Goal: Information Seeking & Learning: Learn about a topic

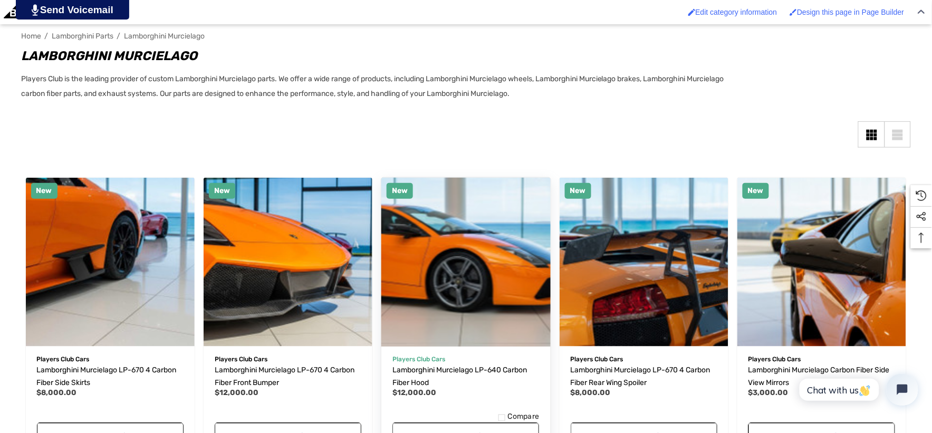
scroll to position [293, 0]
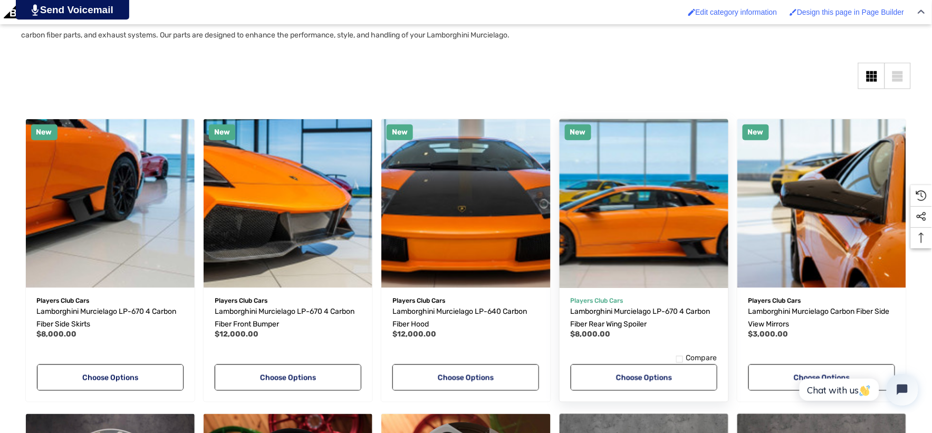
click at [659, 185] on img "Lamborghini Murcielago LP-670 4 Carbon Fiber Rear Wing Spoiler,$8,000.00\a" at bounding box center [644, 203] width 186 height 186
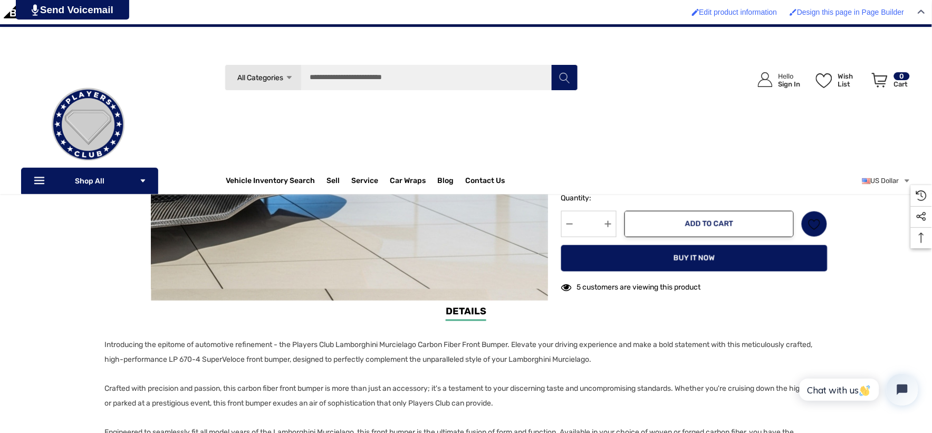
scroll to position [351, 0]
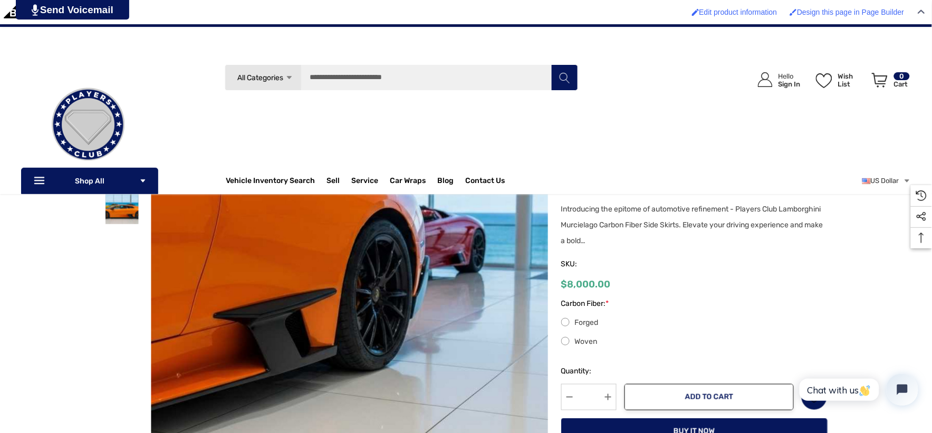
scroll to position [117, 0]
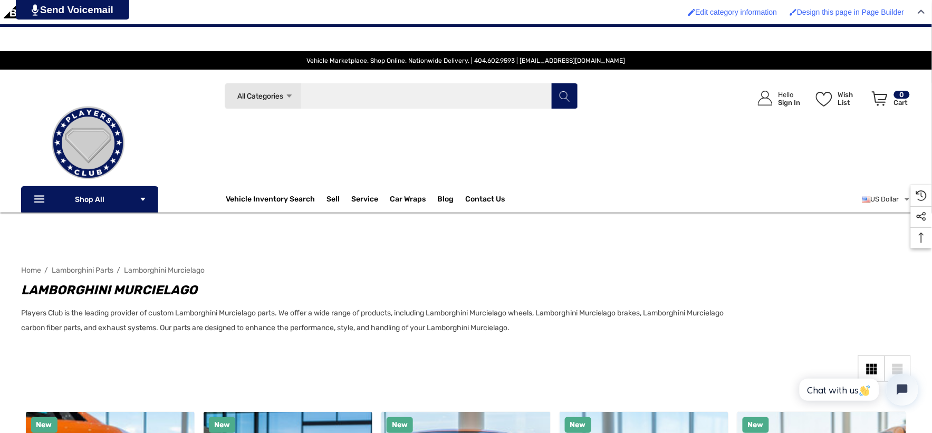
click at [388, 89] on input "Search" at bounding box center [401, 96] width 353 height 26
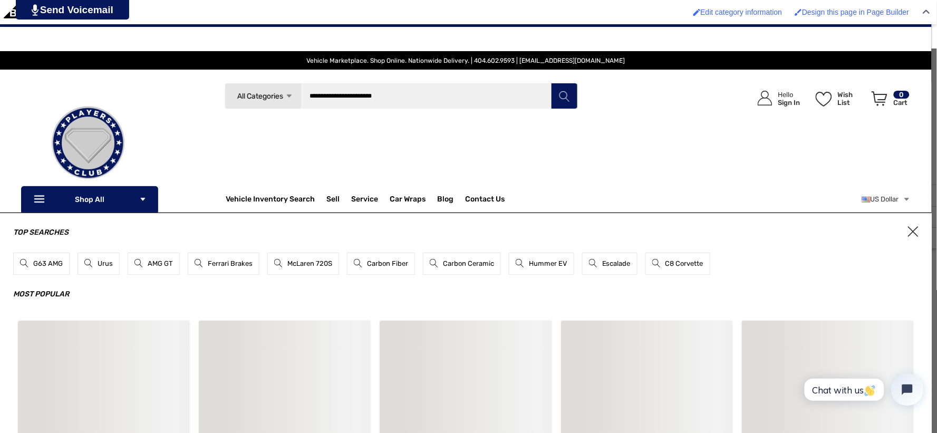
type input "**********"
click at [551, 83] on button "Search" at bounding box center [564, 96] width 26 height 26
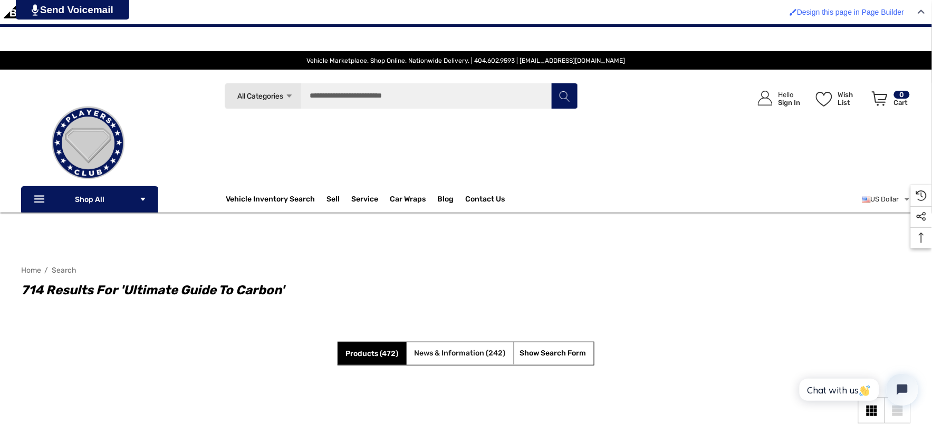
click at [439, 351] on span "News & Information (242)" at bounding box center [459, 353] width 91 height 9
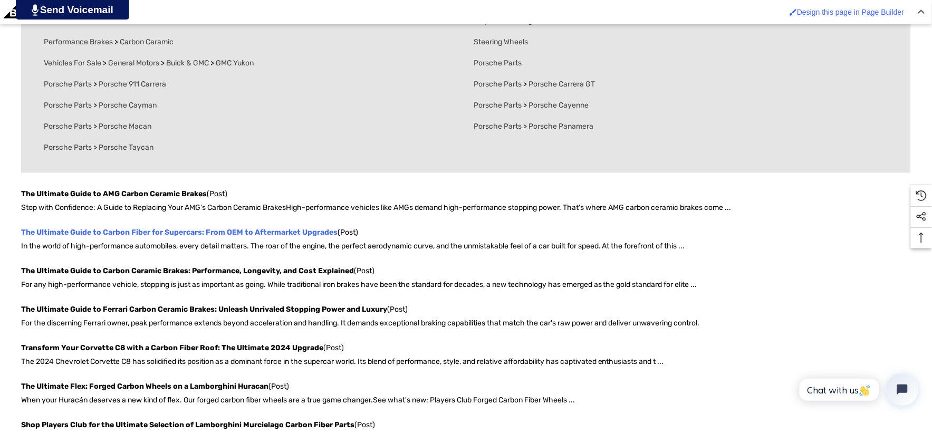
scroll to position [468, 0]
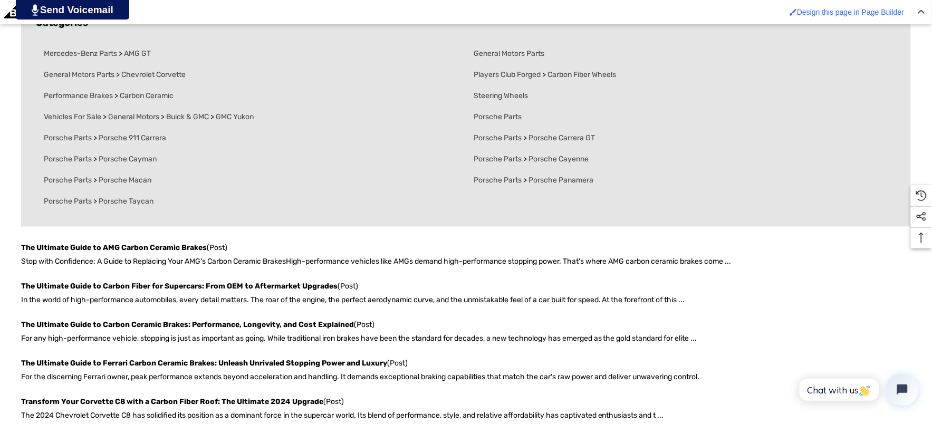
scroll to position [410, 0]
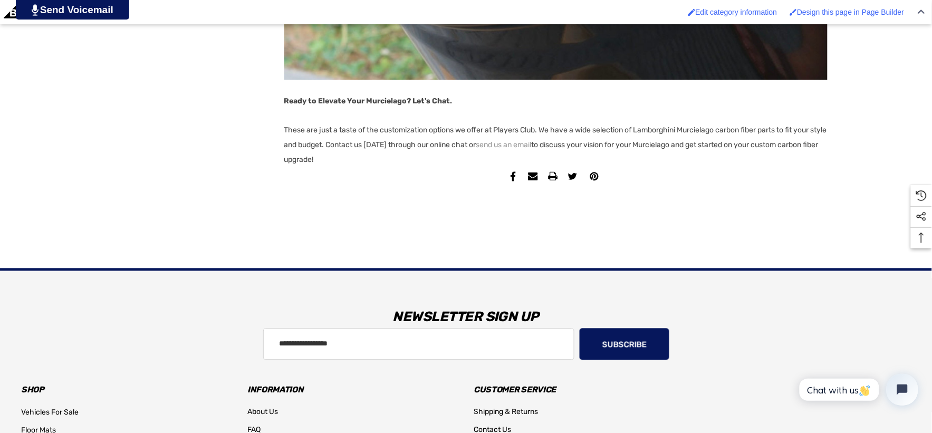
scroll to position [3105, 0]
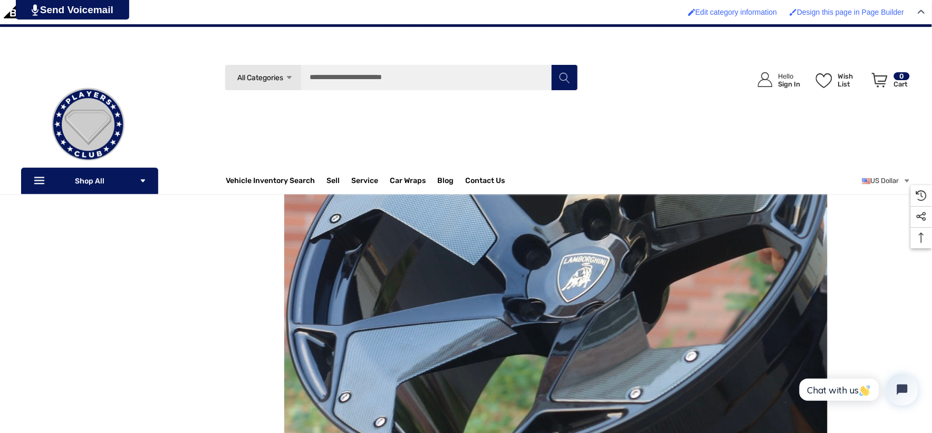
click at [108, 118] on img at bounding box center [87, 124] width 105 height 105
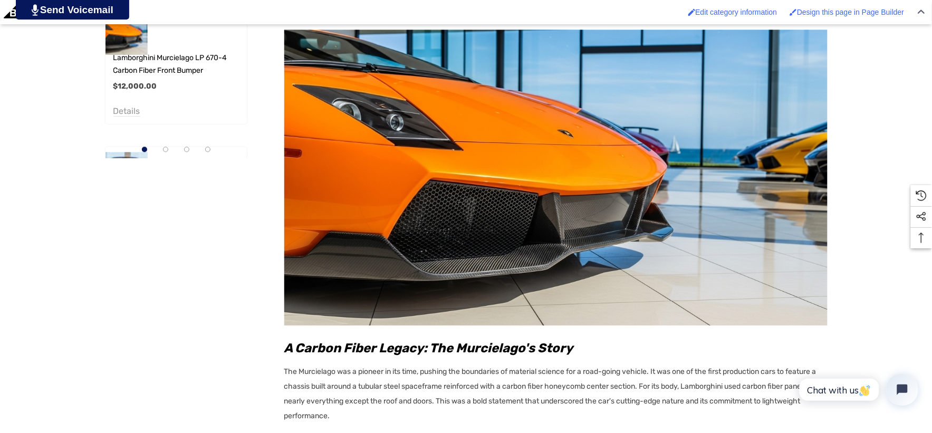
scroll to position [761, 0]
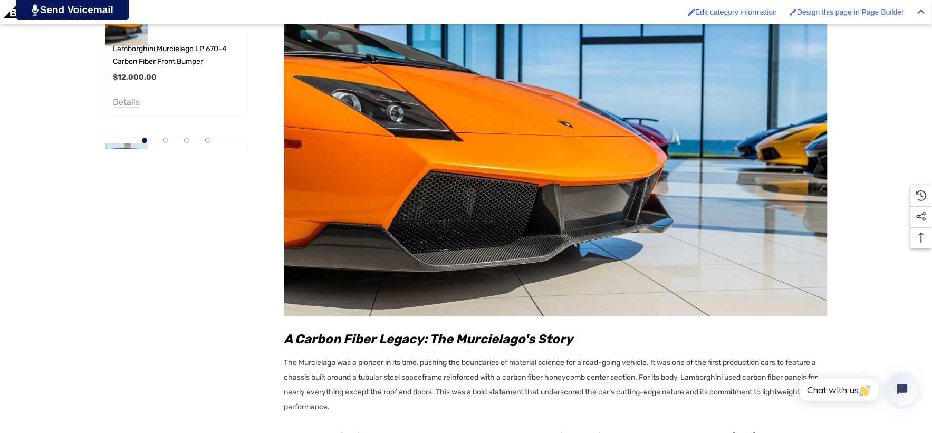
click at [428, 170] on img at bounding box center [555, 169] width 543 height 296
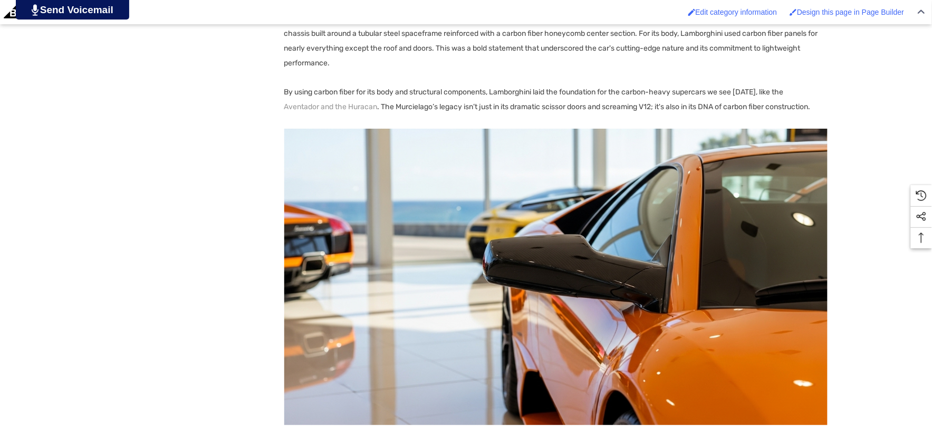
scroll to position [1113, 0]
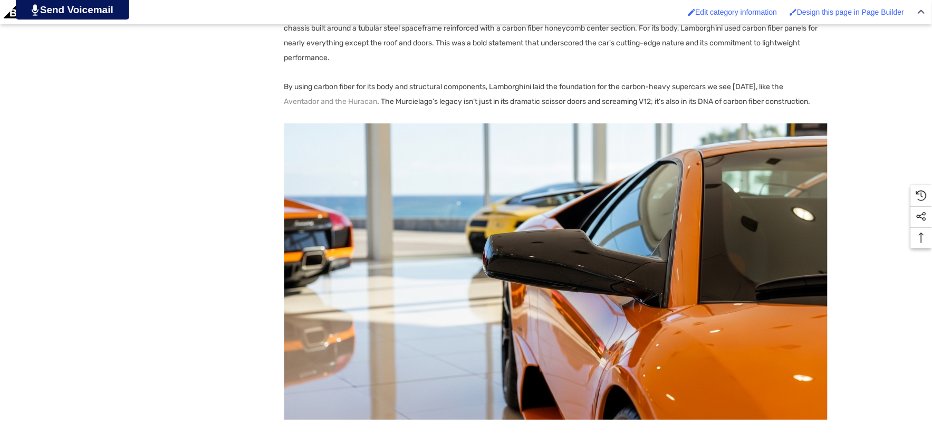
click at [485, 248] on img at bounding box center [555, 271] width 543 height 296
click at [484, 247] on img at bounding box center [555, 271] width 543 height 296
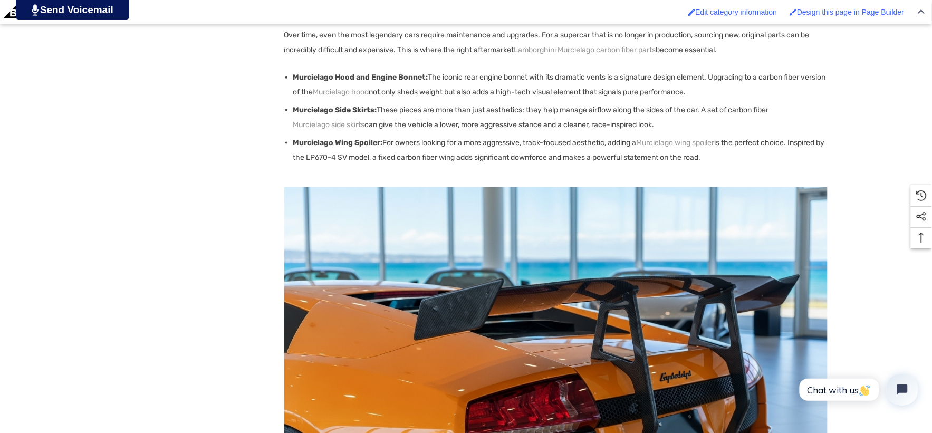
click at [450, 269] on img at bounding box center [555, 335] width 543 height 296
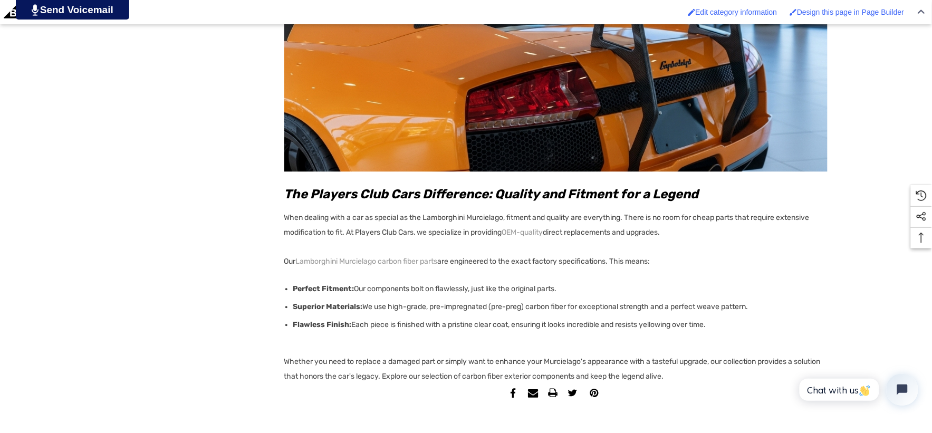
scroll to position [1874, 0]
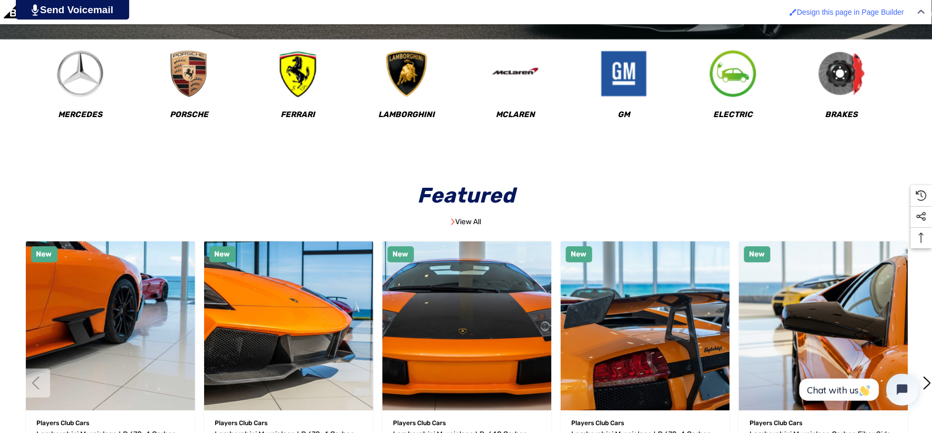
scroll to position [586, 0]
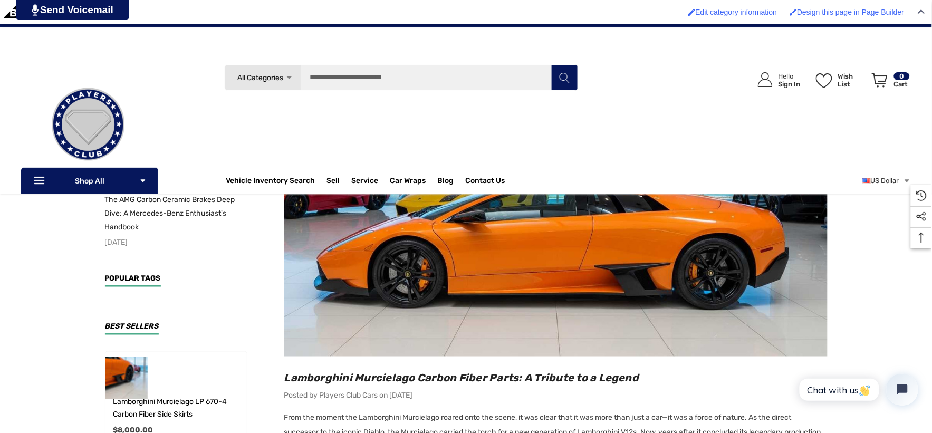
scroll to position [234, 0]
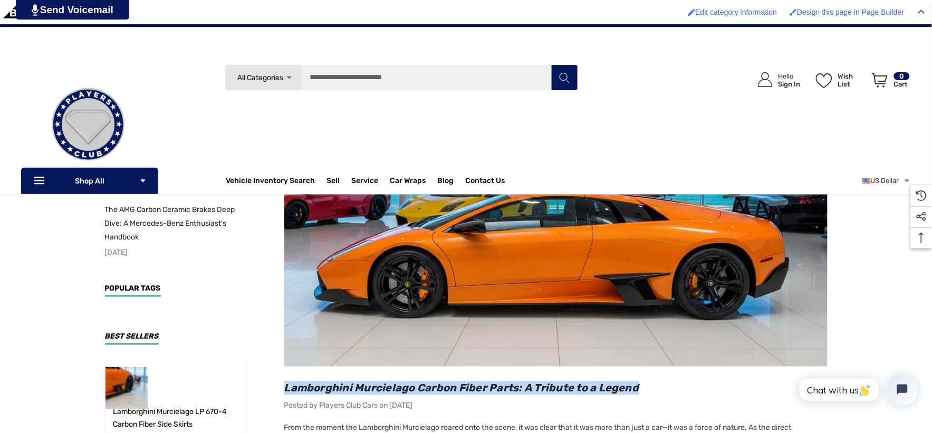
click at [653, 389] on h2 "Lamborghini Murcielago Carbon Fiber Parts: A Tribute to a Legend" at bounding box center [555, 388] width 543 height 14
copy span "Lamborghini Murcielago Carbon Fiber Parts: A Tribute to a Legend"
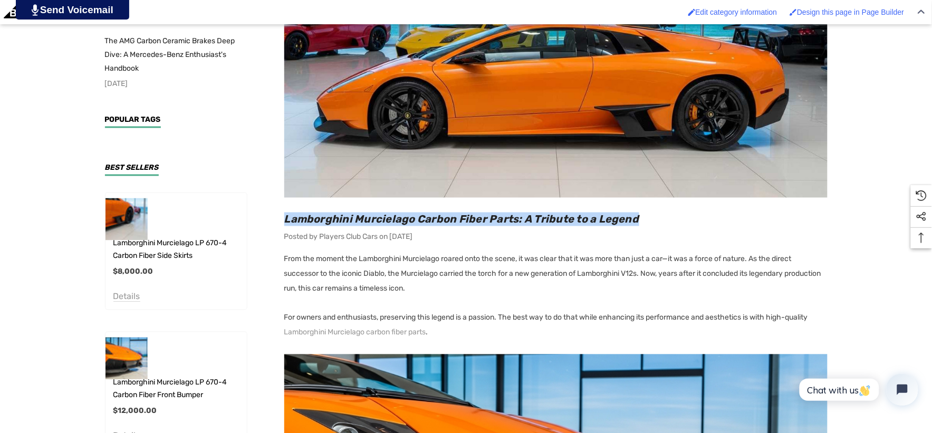
scroll to position [468, 0]
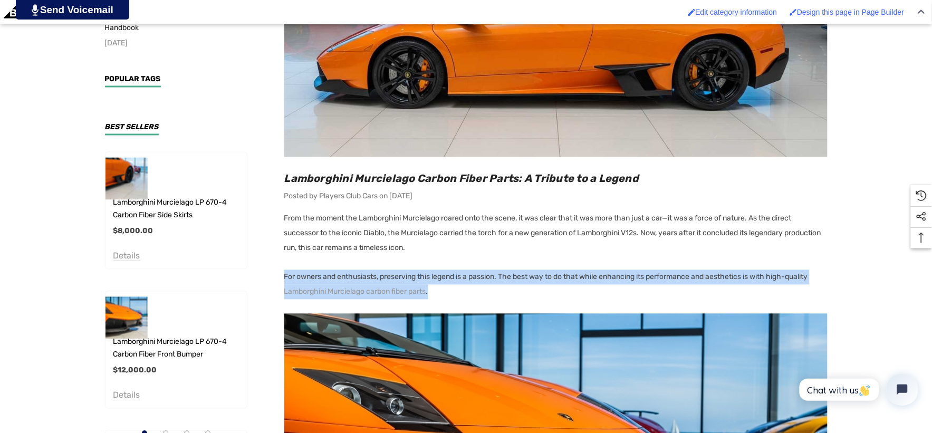
click at [475, 293] on p "For owners and enthusiasts, preserving this legend is a passion. The best way t…" at bounding box center [555, 285] width 543 height 30
copy p "For owners and enthusiasts, preserving this legend is a passion. The best way t…"
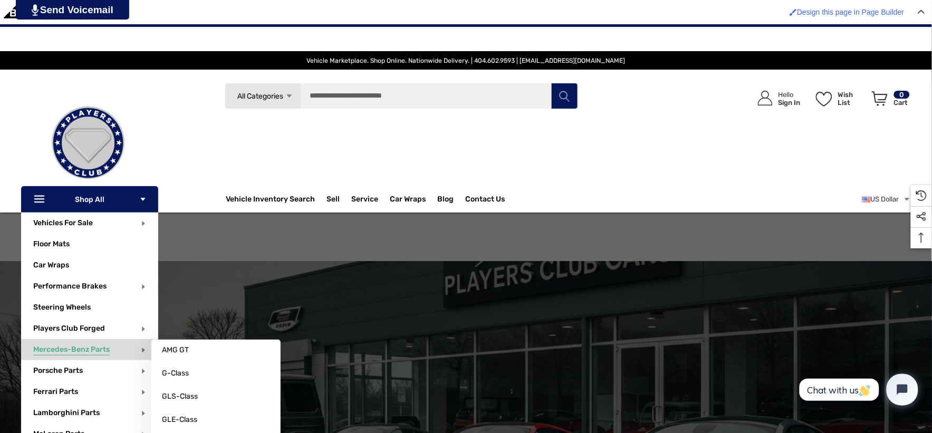
click at [77, 351] on span "Mercedes-Benz Parts" at bounding box center [71, 351] width 76 height 12
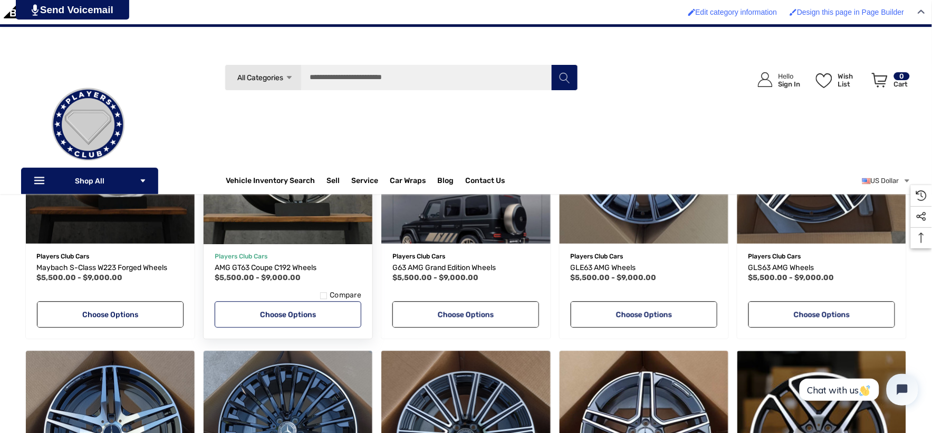
scroll to position [586, 0]
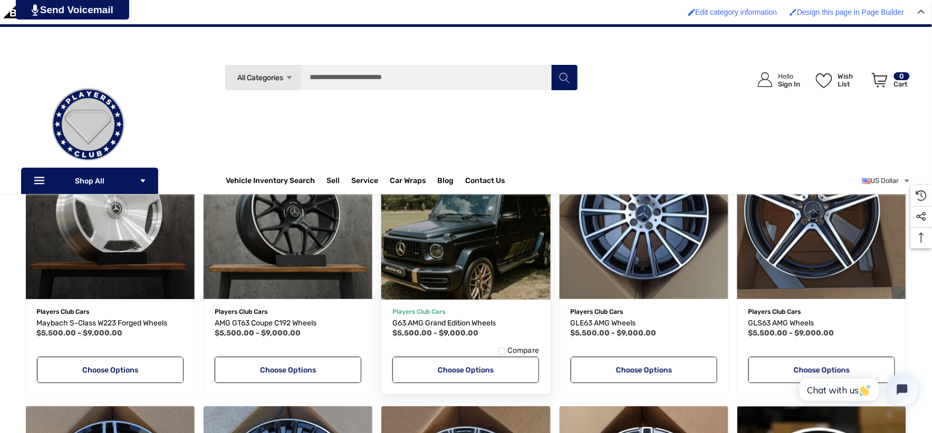
click at [489, 281] on img "G63 AMG Grand Edition Wheels,Price range from $5,500.00 to $9,000.00\a" at bounding box center [466, 215] width 186 height 186
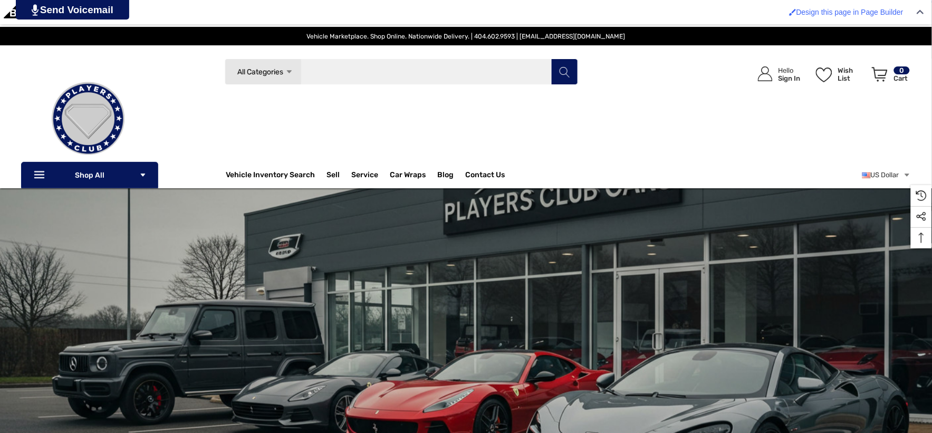
click at [418, 67] on input "Search" at bounding box center [401, 72] width 353 height 26
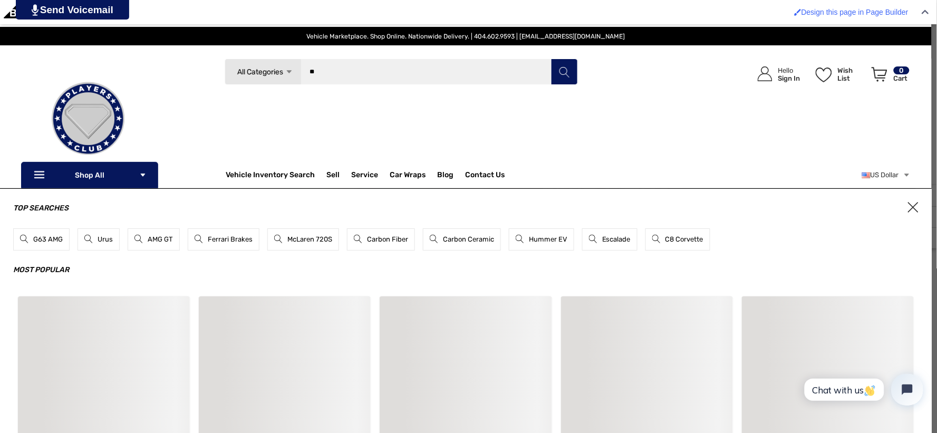
type input "*"
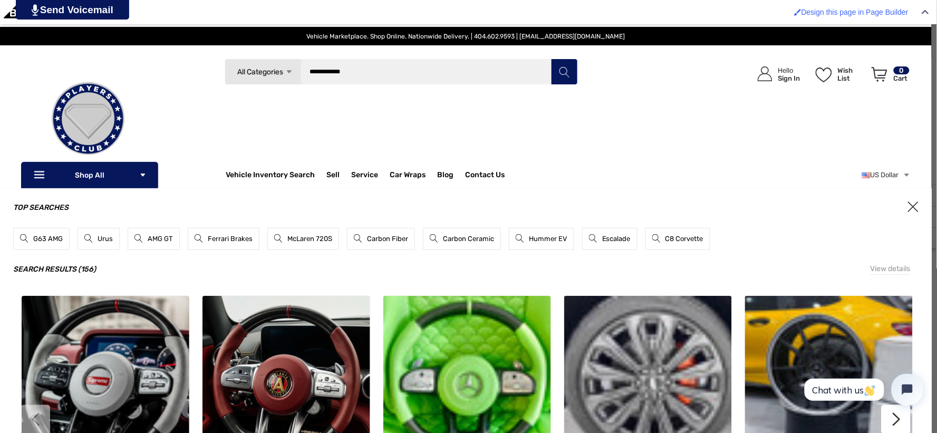
type input "**********"
click at [551, 59] on button "Search" at bounding box center [564, 72] width 26 height 26
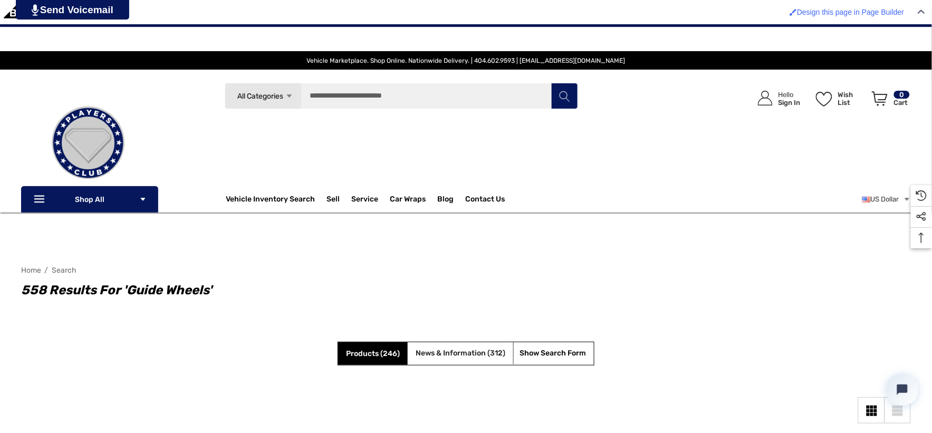
click at [433, 351] on span "News & Information (312)" at bounding box center [460, 353] width 90 height 9
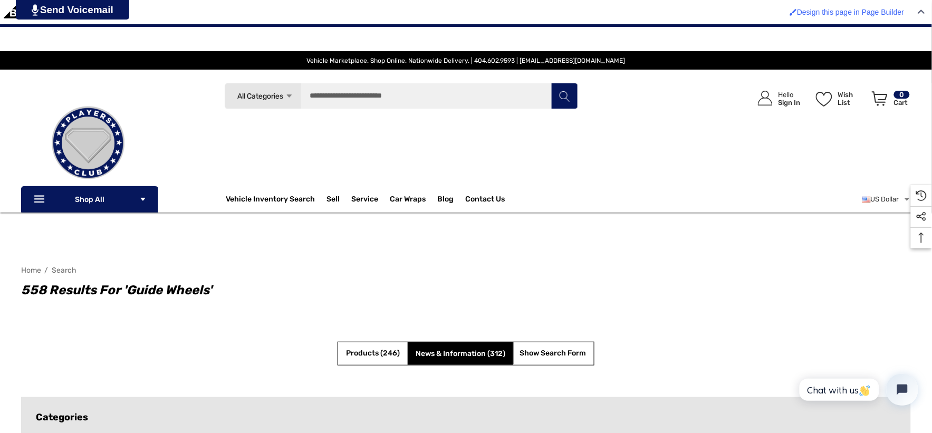
click at [438, 351] on span "News & Information (312)" at bounding box center [460, 353] width 90 height 9
click at [436, 351] on span "News & Information (312)" at bounding box center [460, 353] width 90 height 9
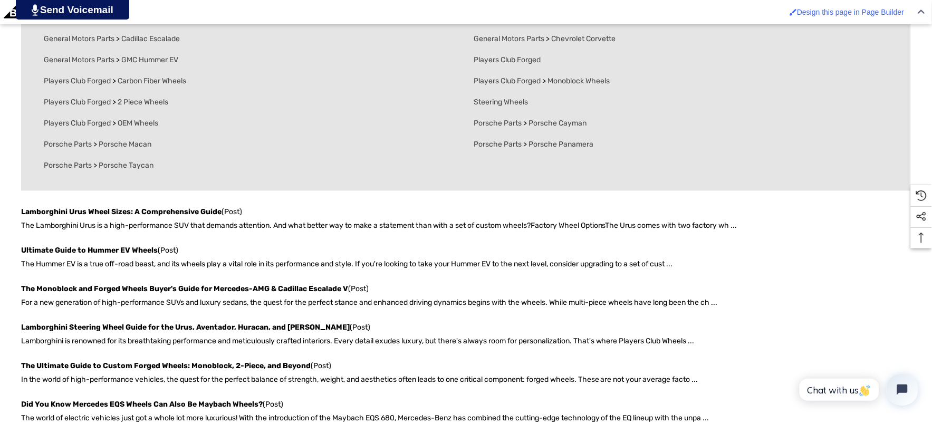
scroll to position [527, 0]
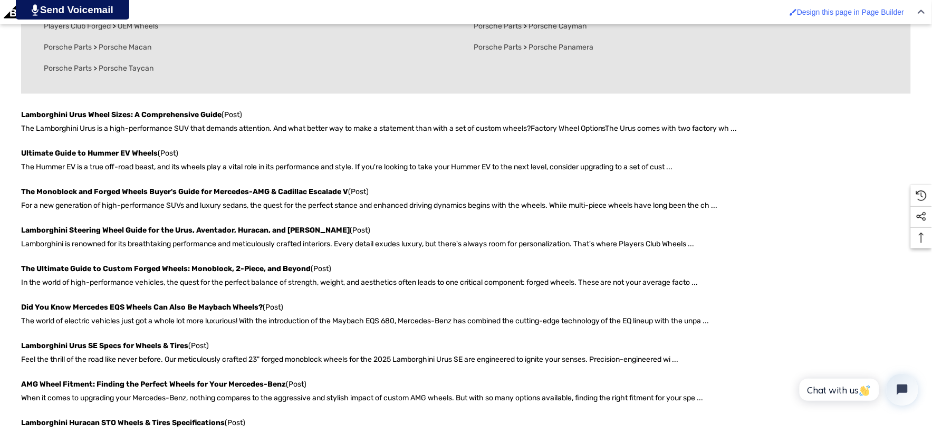
click at [154, 281] on p "In the world of high-performance vehicles, the quest for the perfect balance of…" at bounding box center [465, 283] width 889 height 14
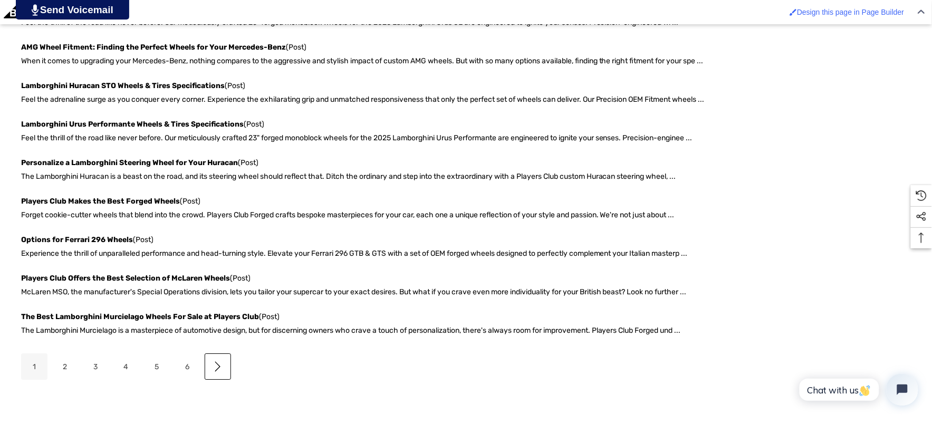
scroll to position [878, 0]
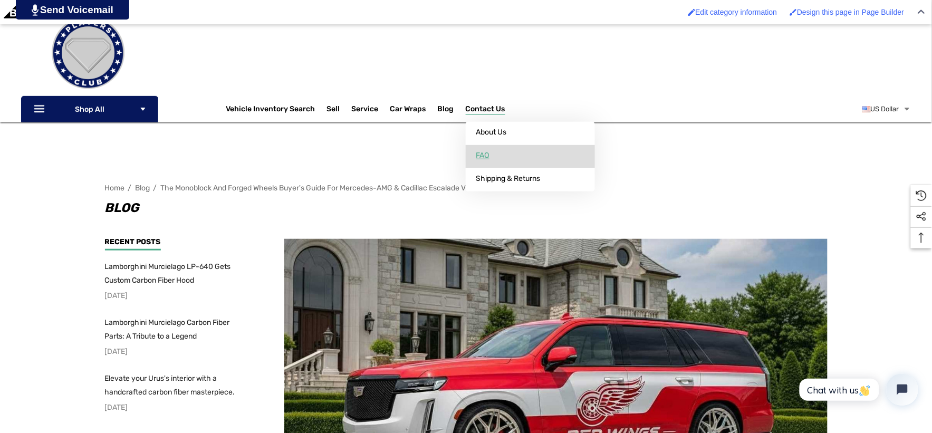
scroll to position [176, 0]
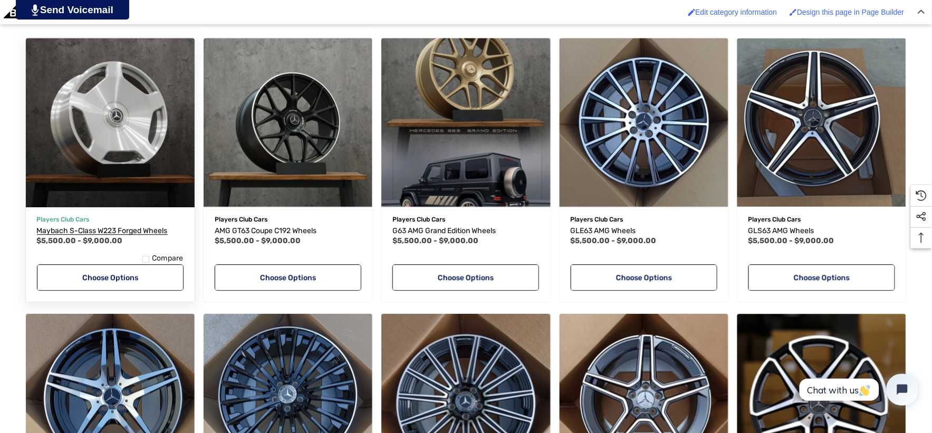
click at [90, 324] on div "E63 AMG Wheels,Price range from $5,500.00 to $9,000.00\a" at bounding box center [110, 398] width 169 height 169
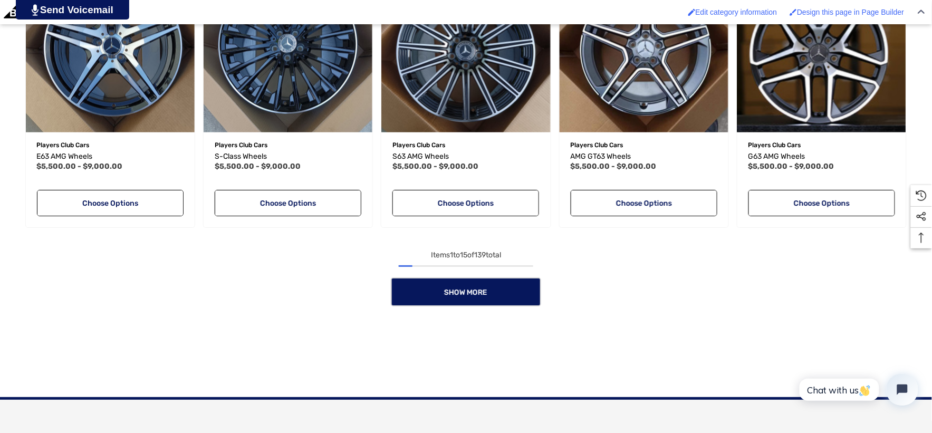
scroll to position [1055, 0]
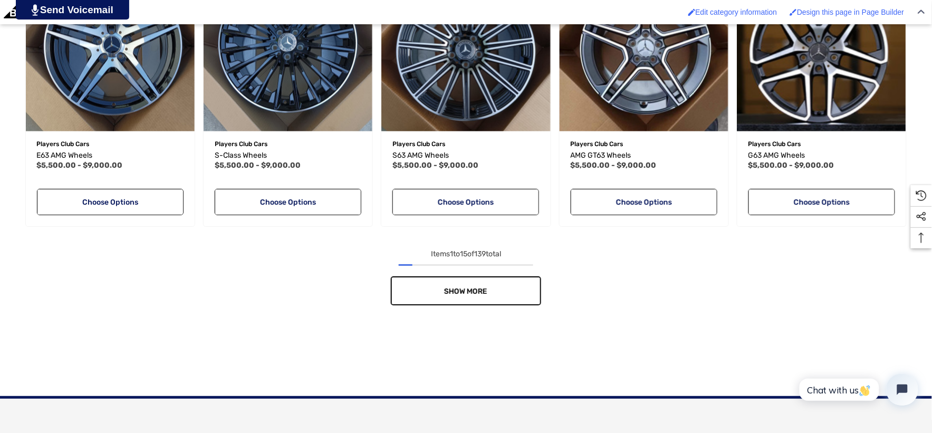
click at [428, 296] on link "Show More" at bounding box center [466, 290] width 150 height 29
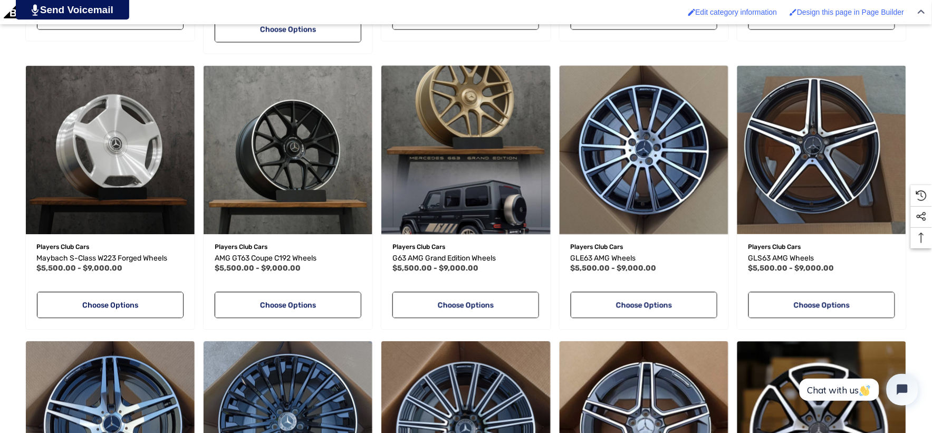
scroll to position [703, 0]
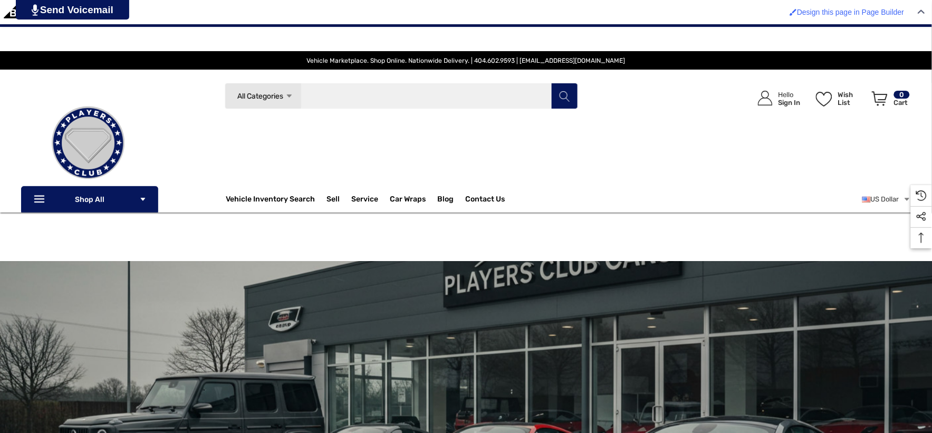
click at [484, 104] on input "Search" at bounding box center [401, 96] width 353 height 26
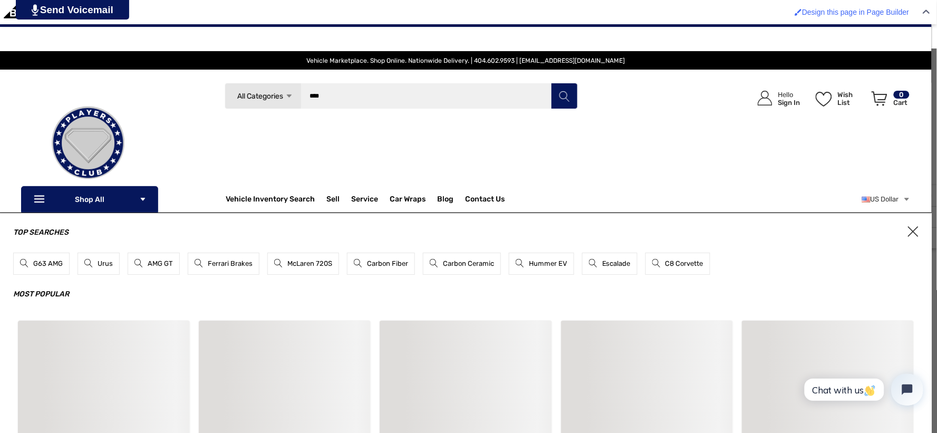
type input "****"
click at [551, 83] on button "Search" at bounding box center [564, 96] width 26 height 26
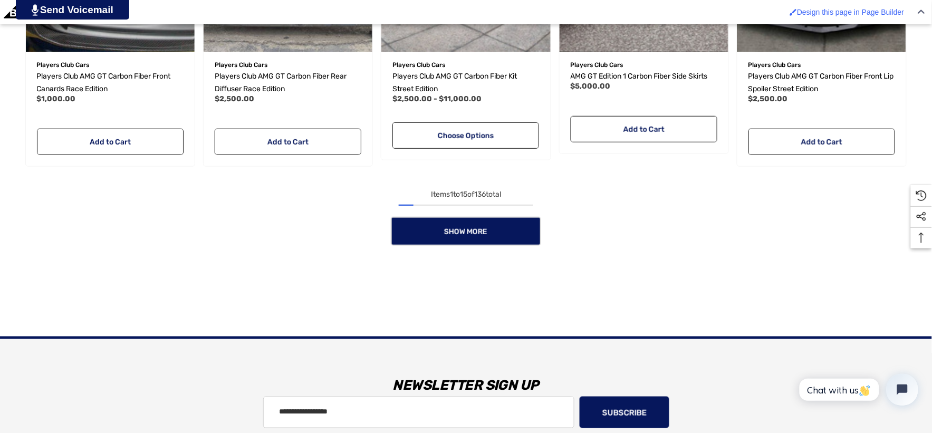
scroll to position [1393, 0]
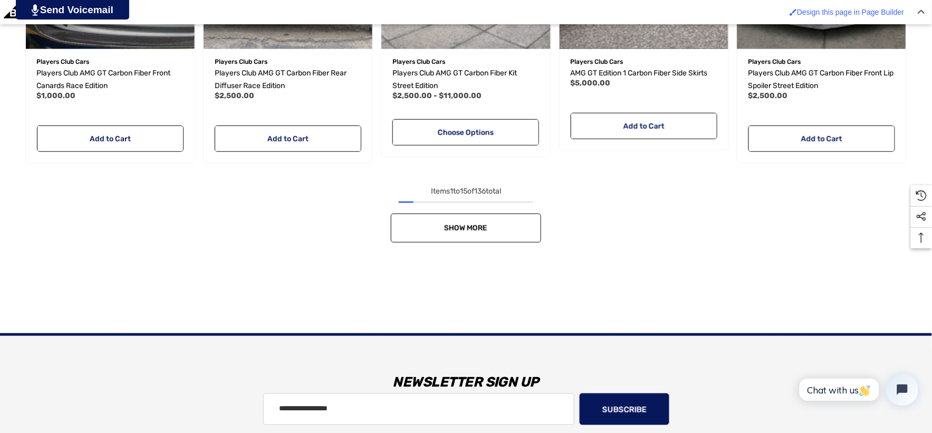
click at [512, 222] on link "Show More" at bounding box center [466, 228] width 150 height 29
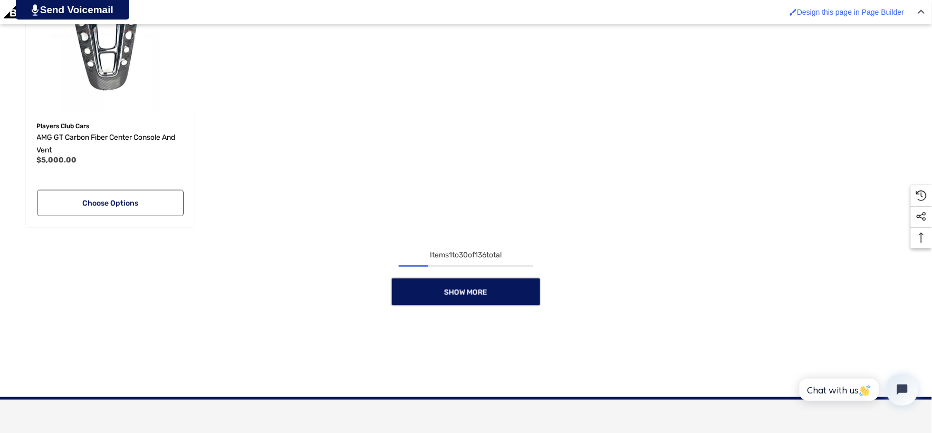
scroll to position [2506, 0]
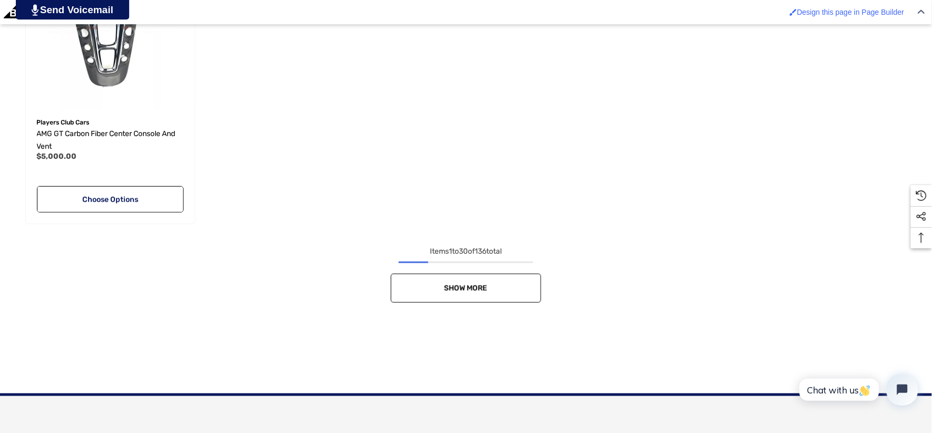
click at [401, 275] on link "Show More" at bounding box center [466, 288] width 150 height 29
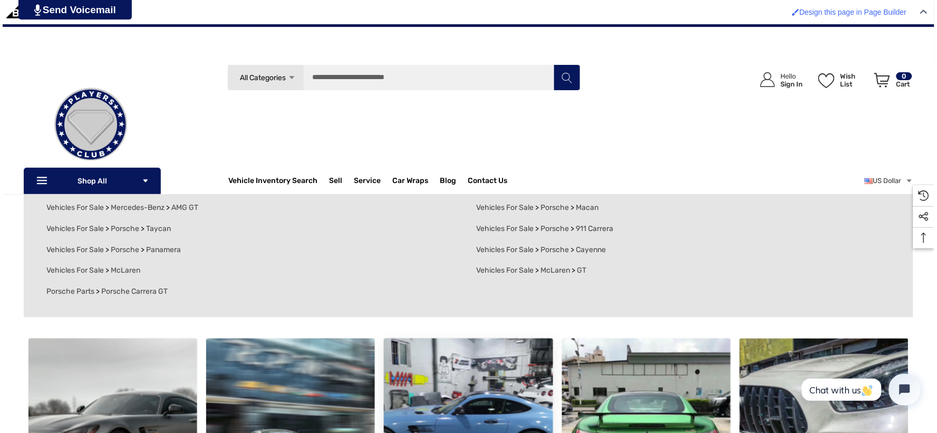
scroll to position [220, 0]
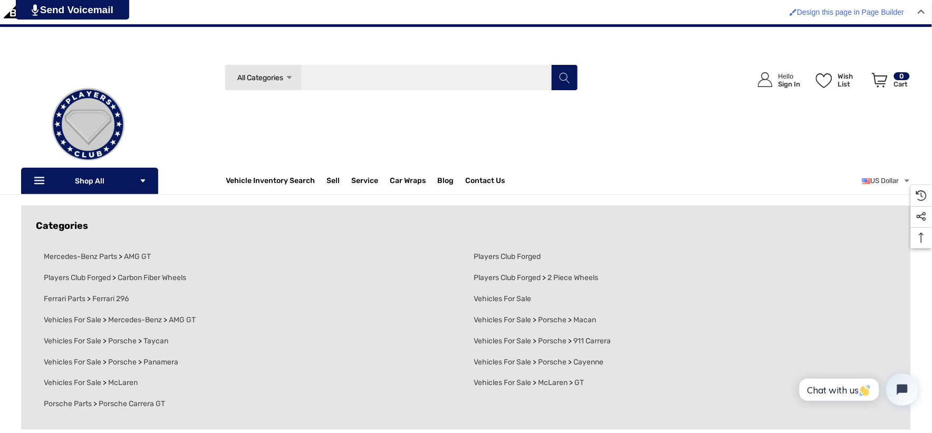
click at [414, 76] on input "Search" at bounding box center [401, 77] width 353 height 26
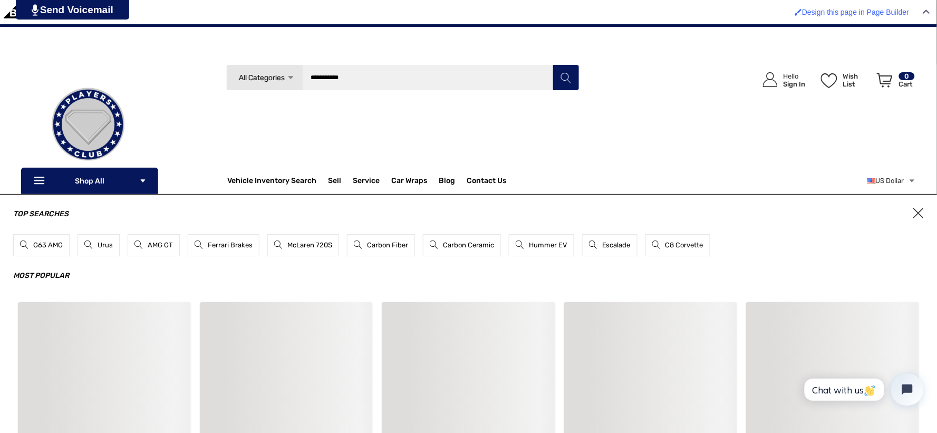
type input "**********"
click at [553, 64] on button "Search" at bounding box center [566, 77] width 26 height 26
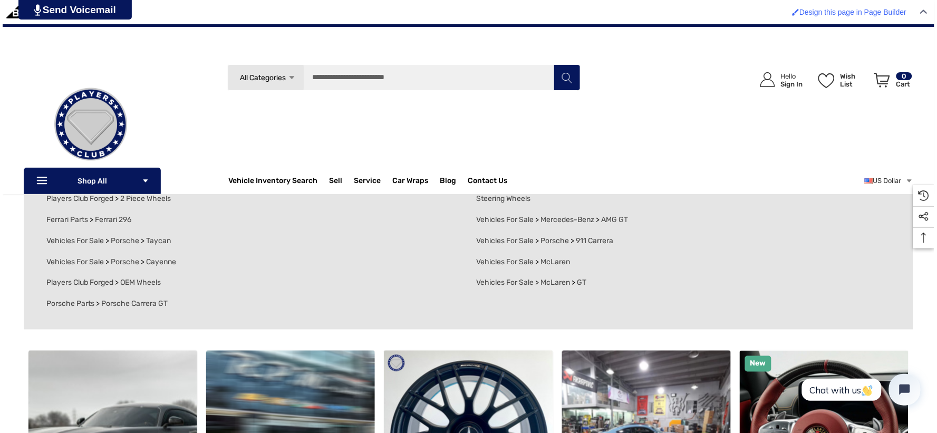
scroll to position [245, 0]
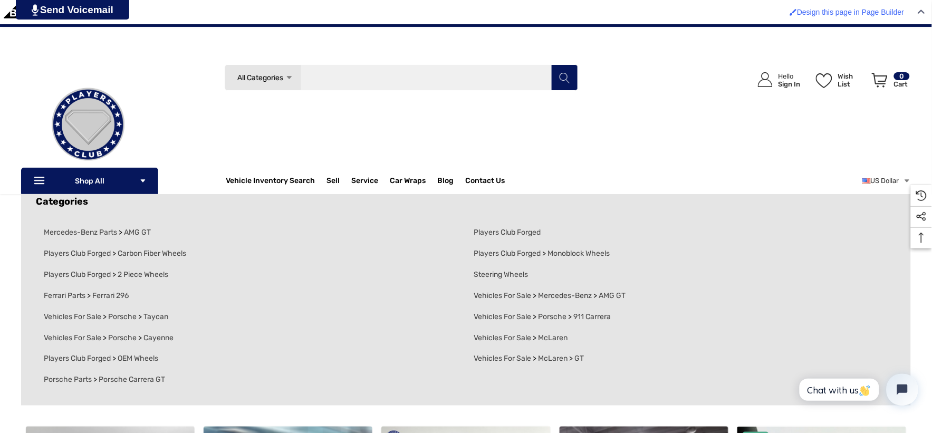
click at [340, 82] on input "Search" at bounding box center [401, 77] width 353 height 26
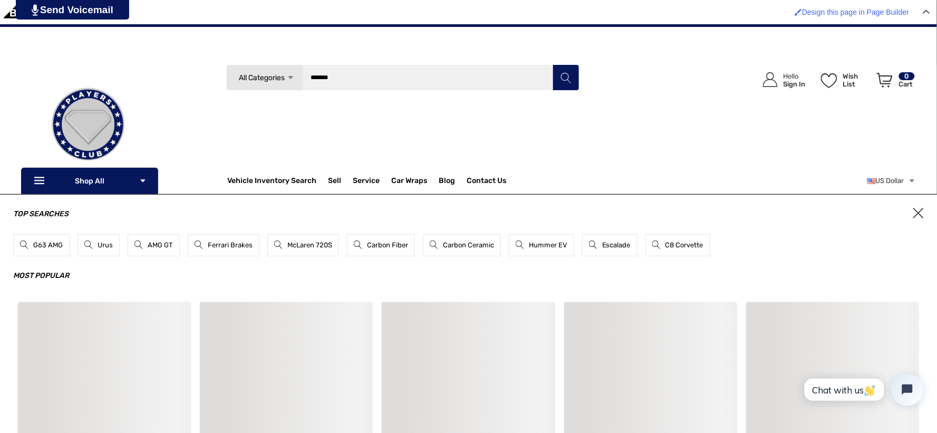
type input "*******"
click at [553, 64] on button "Search" at bounding box center [566, 77] width 26 height 26
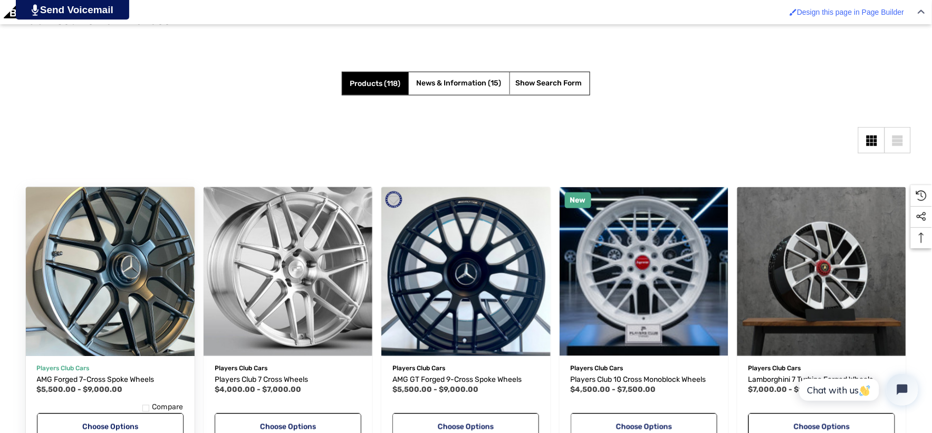
scroll to position [291, 0]
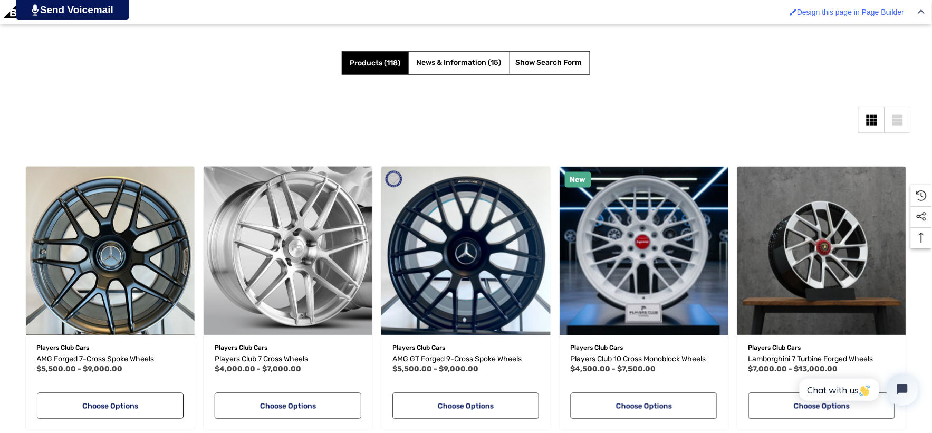
drag, startPoint x: 123, startPoint y: 359, endPoint x: 218, endPoint y: 88, distance: 287.8
click at [218, 88] on section "Use left and right arrows to navigate between tabs. Products (118) News & Infor…" at bounding box center [465, 77] width 889 height 53
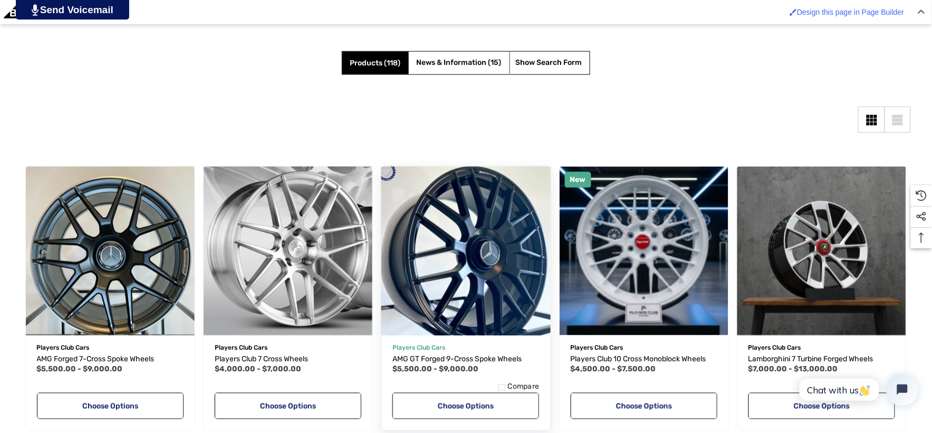
click at [522, 326] on span "Add to Wishlist" at bounding box center [506, 329] width 44 height 7
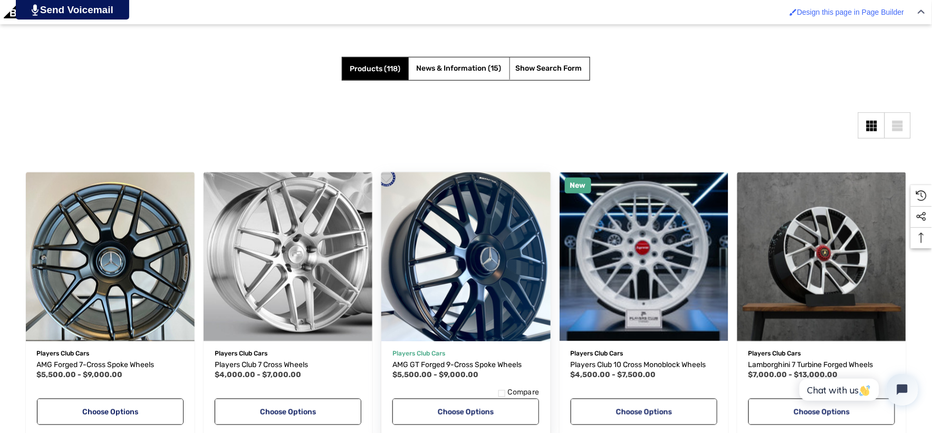
click at [484, 322] on img "AMG GT Forged 9-Cross Spoke Wheels,Price range from $5,500.00 to $9,000.00\a" at bounding box center [466, 256] width 186 height 186
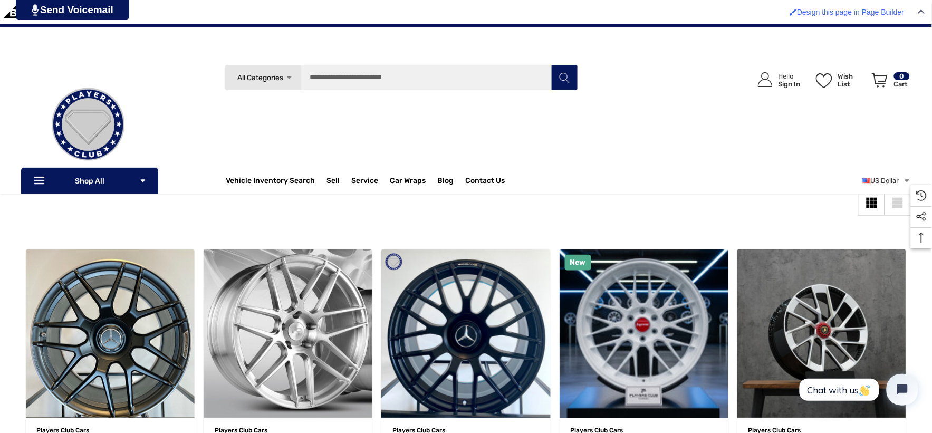
scroll to position [59, 0]
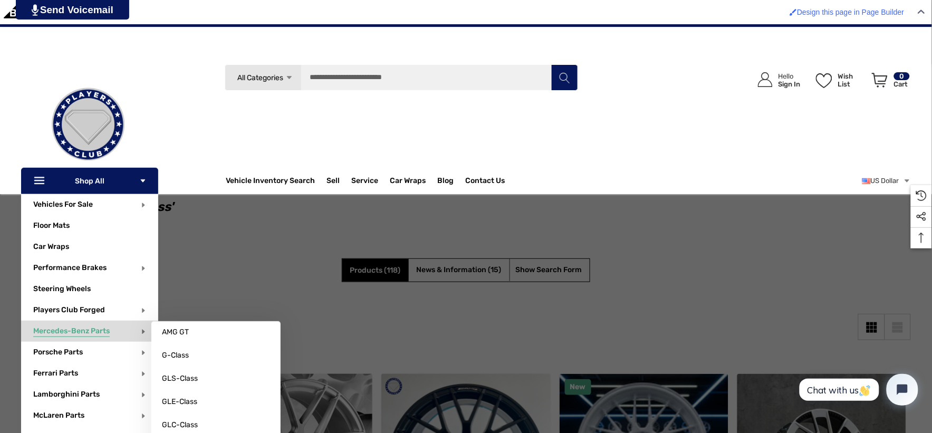
click at [99, 330] on span "Mercedes-Benz Parts" at bounding box center [71, 332] width 76 height 12
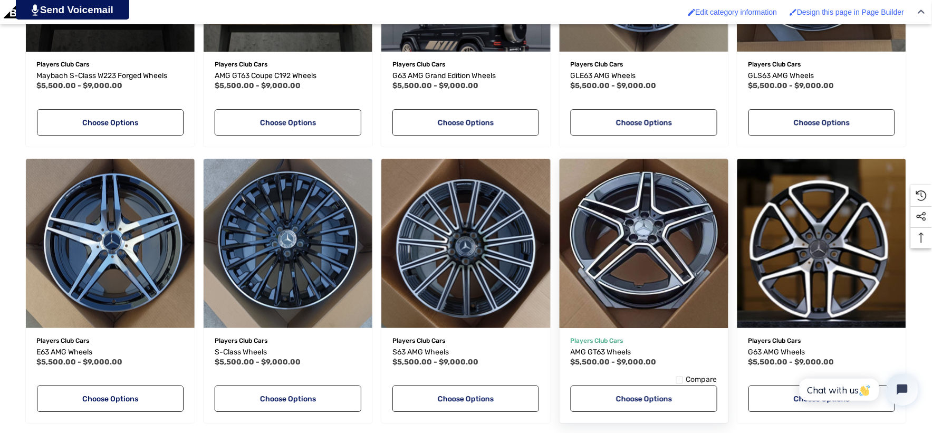
scroll to position [878, 0]
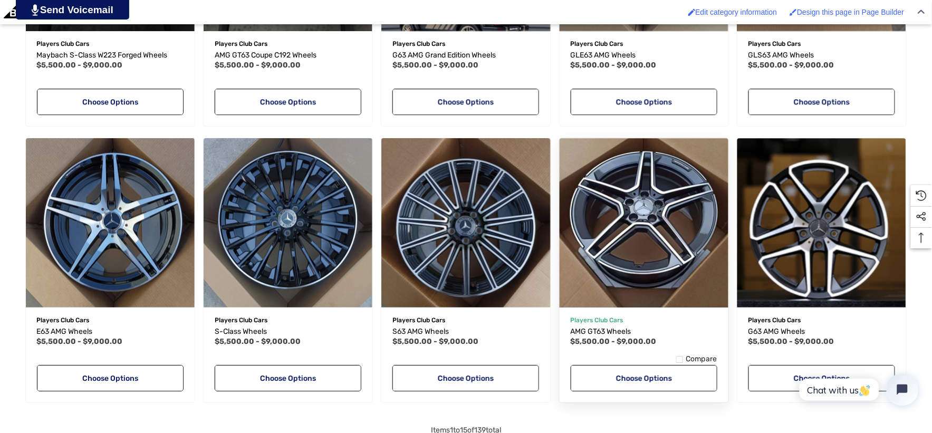
click at [678, 254] on img "AMG GT63 Wheels,Price range from $5,500.00 to $9,000.00\a" at bounding box center [644, 223] width 186 height 186
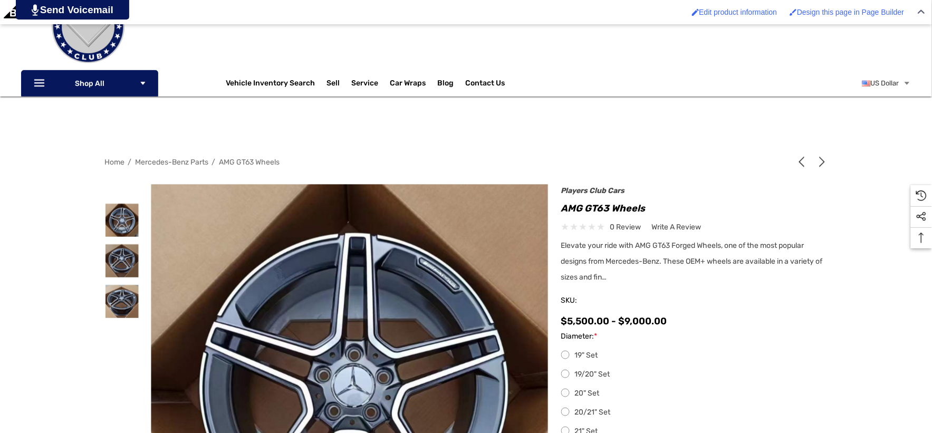
scroll to position [117, 0]
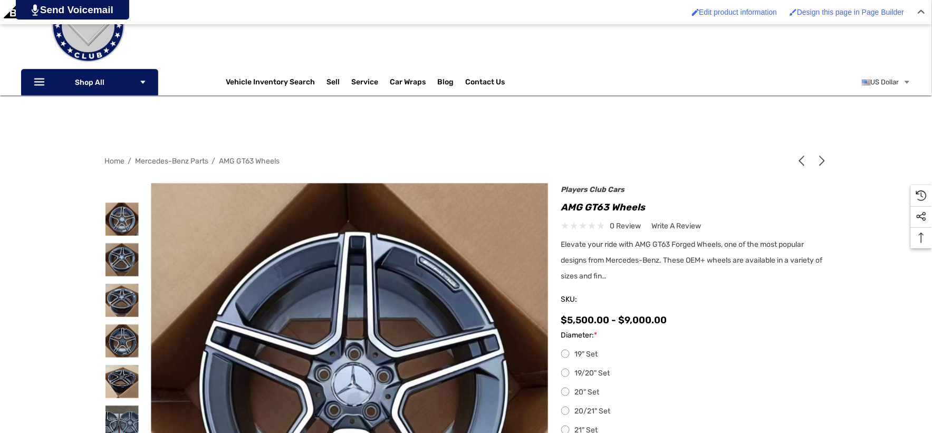
click at [355, 330] on img at bounding box center [345, 417] width 675 height 675
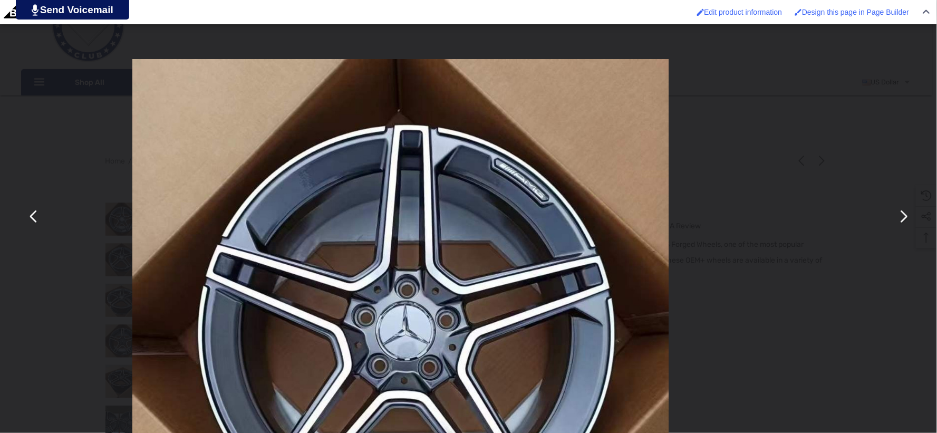
scroll to position [0, 0]
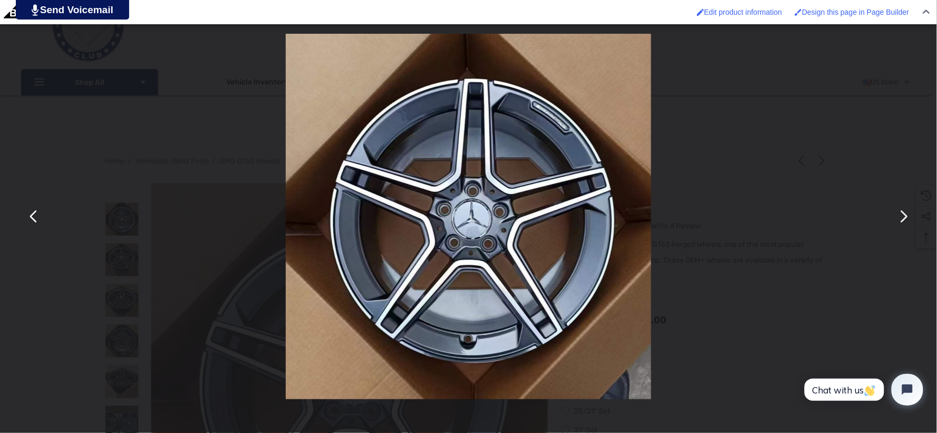
click at [751, 134] on div "You can close this modal content with the ESC key" at bounding box center [468, 216] width 937 height 433
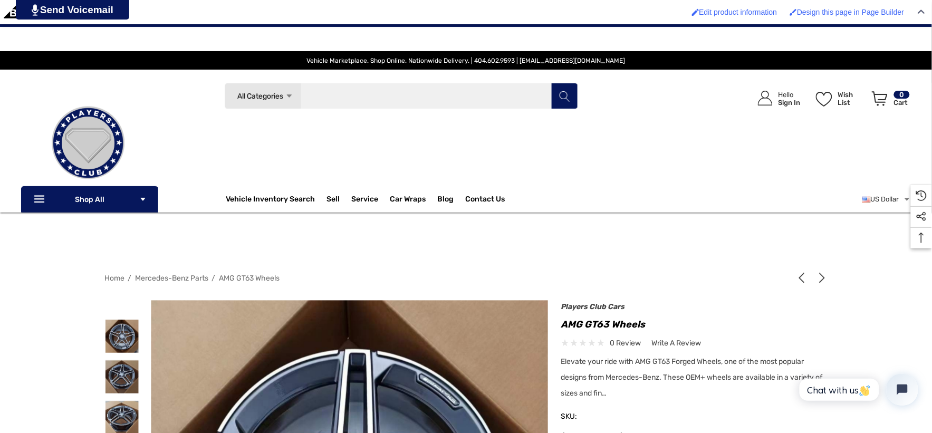
click at [383, 86] on input "Search" at bounding box center [401, 96] width 353 height 26
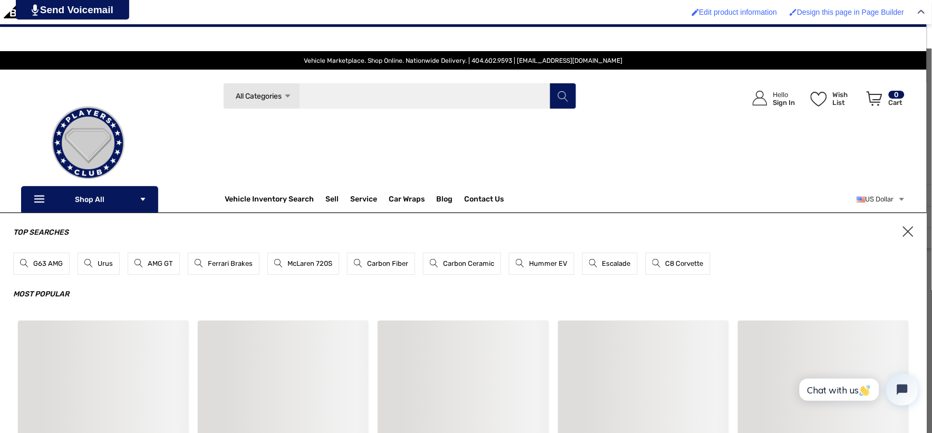
click at [383, 85] on input "Search" at bounding box center [399, 96] width 353 height 26
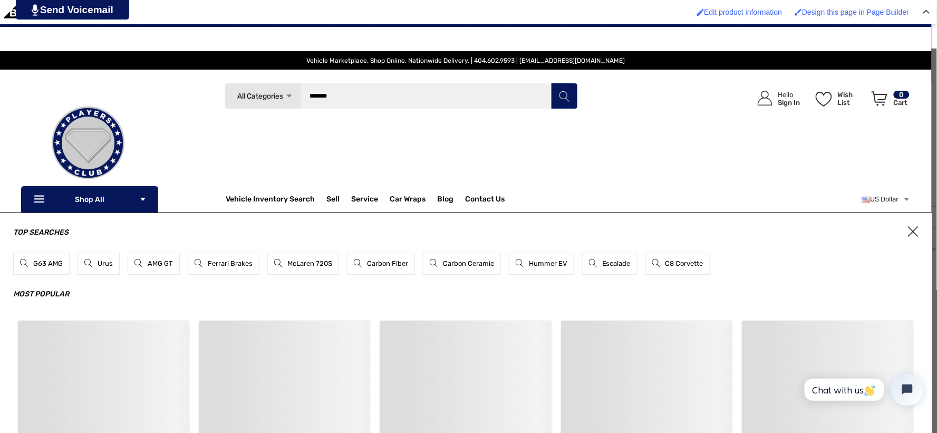
type input "*******"
click at [551, 83] on button "Search" at bounding box center [564, 96] width 26 height 26
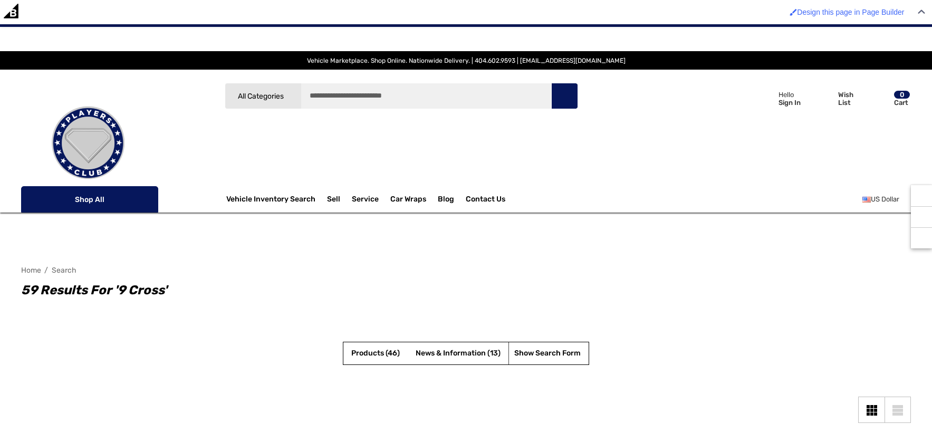
scroll to position [293, 0]
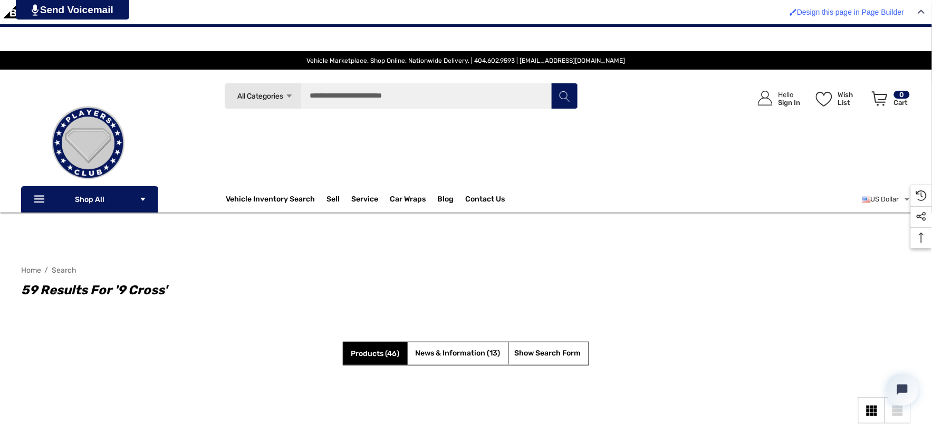
scroll to position [0, 0]
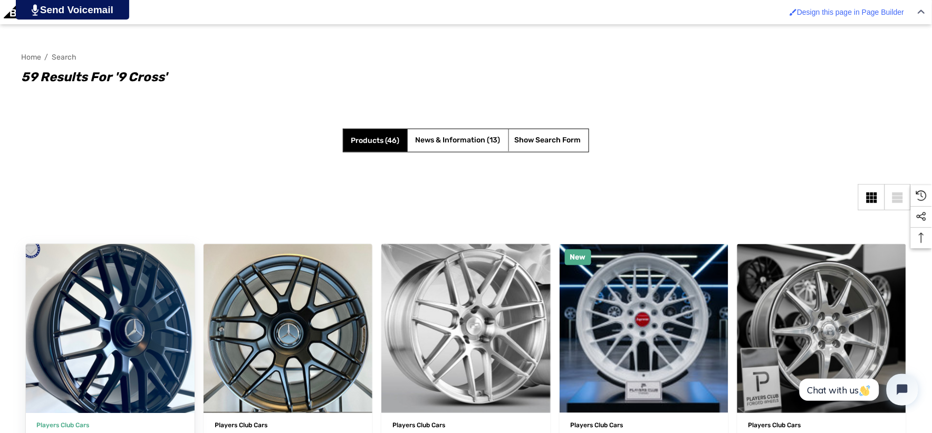
scroll to position [234, 0]
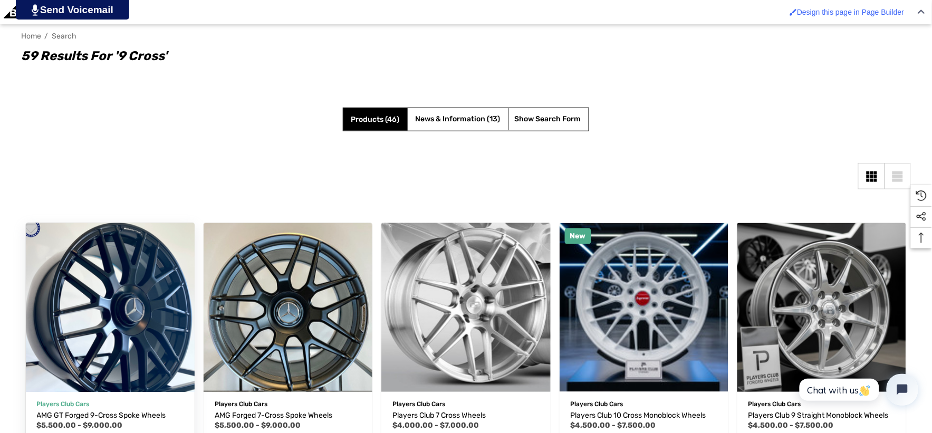
click at [113, 301] on img "AMG GT Forged 9-Cross Spoke Wheels,Price range from $5,500.00 to $9,000.00\a" at bounding box center [110, 307] width 186 height 186
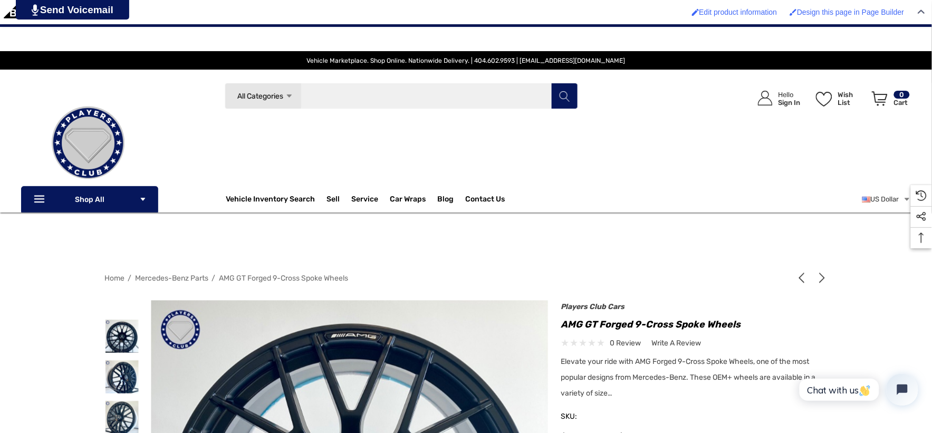
click at [402, 101] on input "Search" at bounding box center [401, 96] width 353 height 26
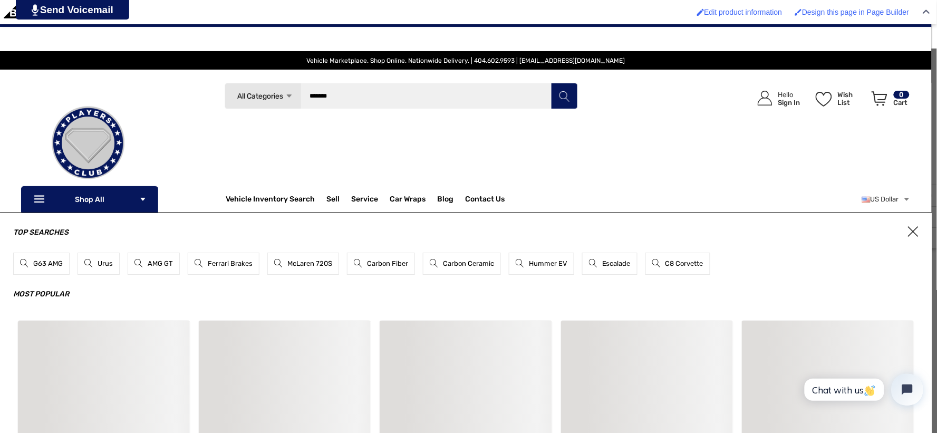
type input "*******"
click at [551, 83] on button "Search" at bounding box center [564, 96] width 26 height 26
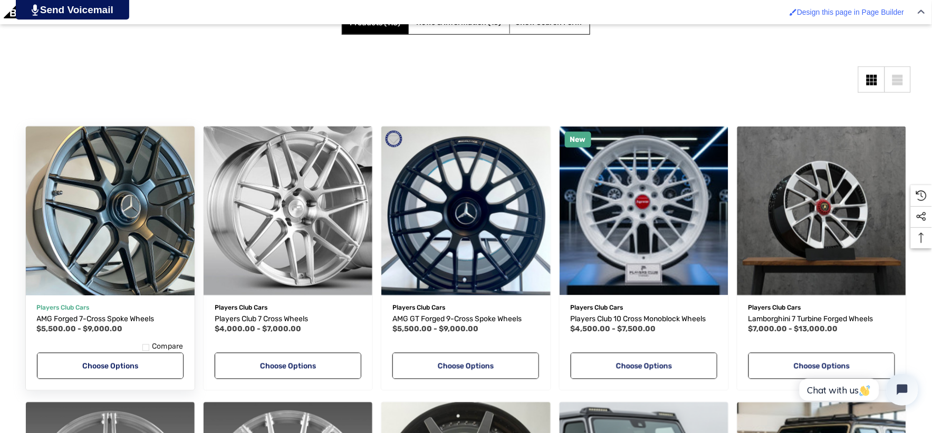
scroll to position [351, 0]
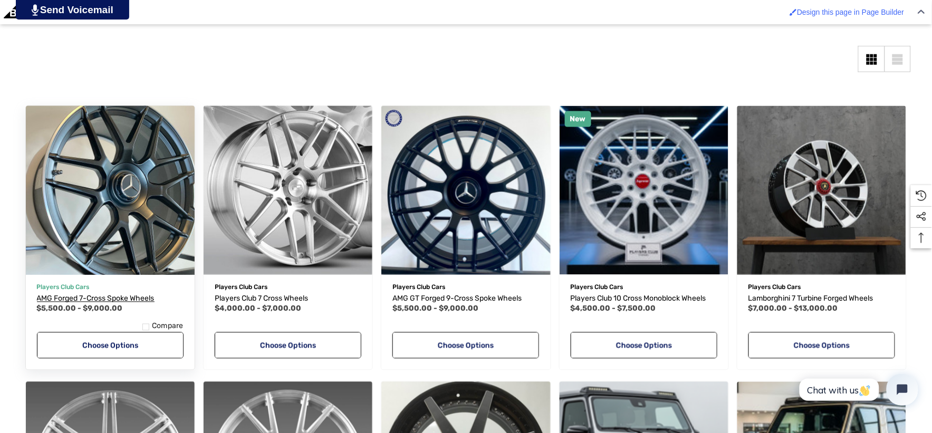
click at [70, 294] on span "AMG Forged 7-Cross Spoke Wheels" at bounding box center [96, 298] width 118 height 9
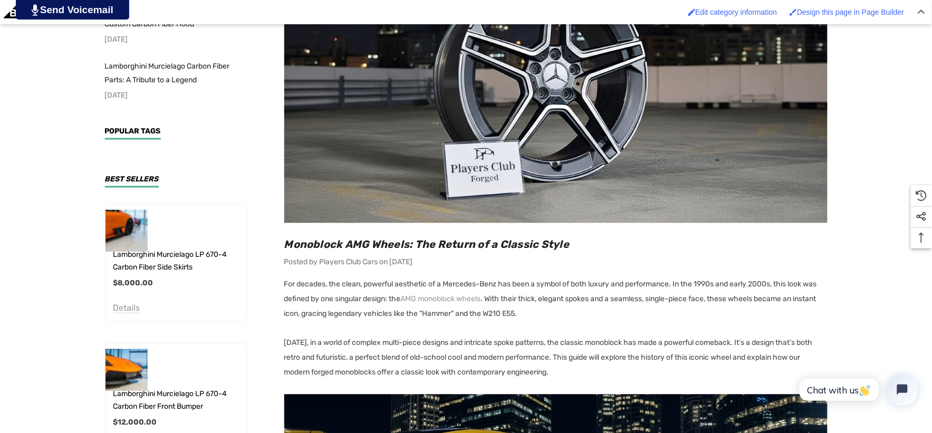
scroll to position [468, 0]
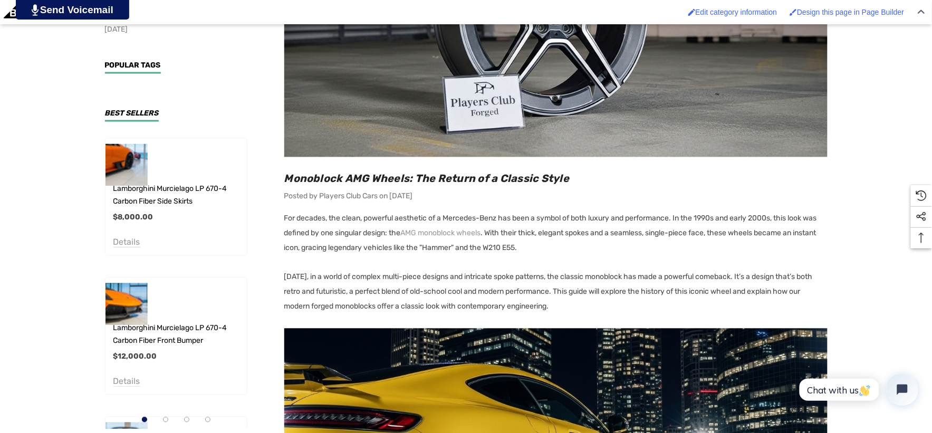
click at [623, 178] on h2 "Monoblock AMG Wheels: The Return of a Classic Style" at bounding box center [555, 179] width 543 height 14
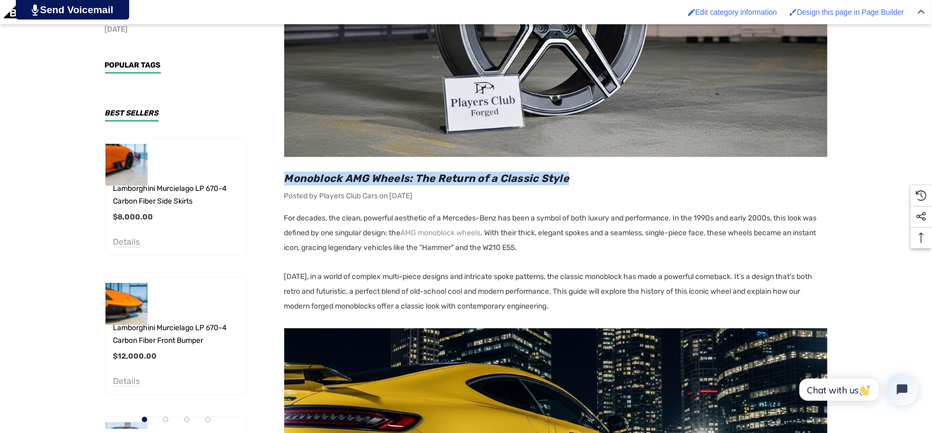
copy span "Monoblock AMG Wheels: The Return of a Classic Style"
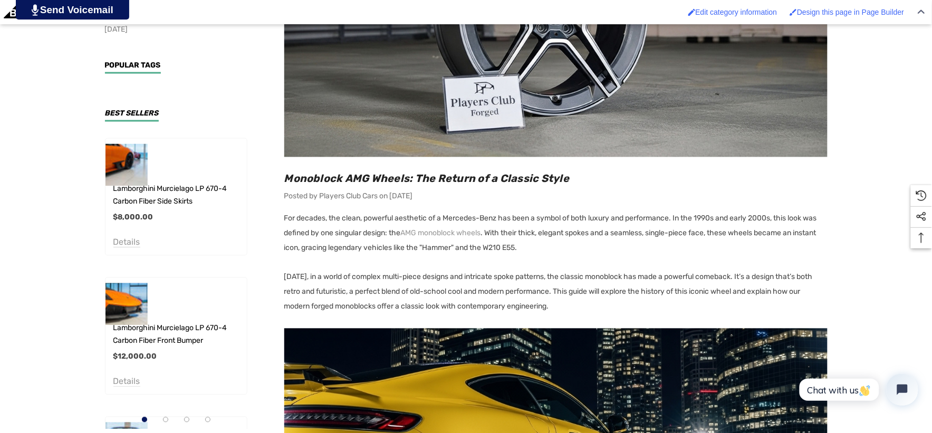
click at [562, 292] on p "[DATE], in a world of complex multi-piece designs and intricate spoke patterns,…" at bounding box center [555, 292] width 543 height 44
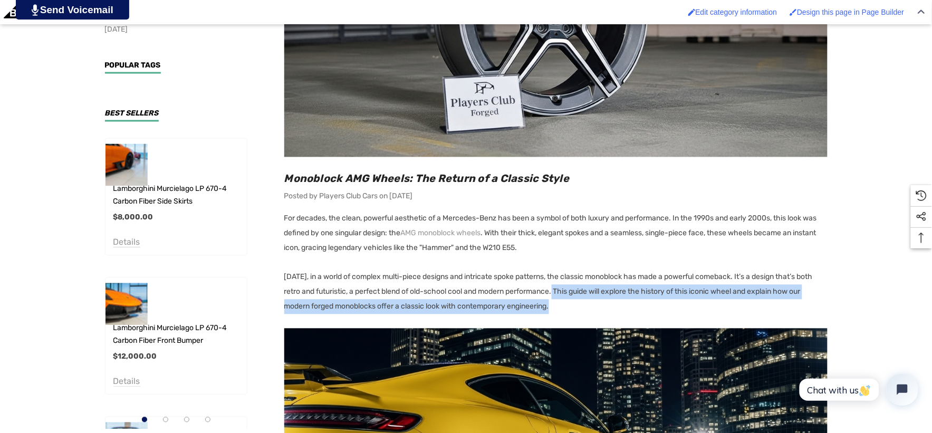
click at [566, 308] on p "[DATE], in a world of complex multi-piece designs and intricate spoke patterns,…" at bounding box center [555, 292] width 543 height 44
copy div "This guide will explore the history of this iconic wheel and explain how our mo…"
